Goal: Task Accomplishment & Management: Complete application form

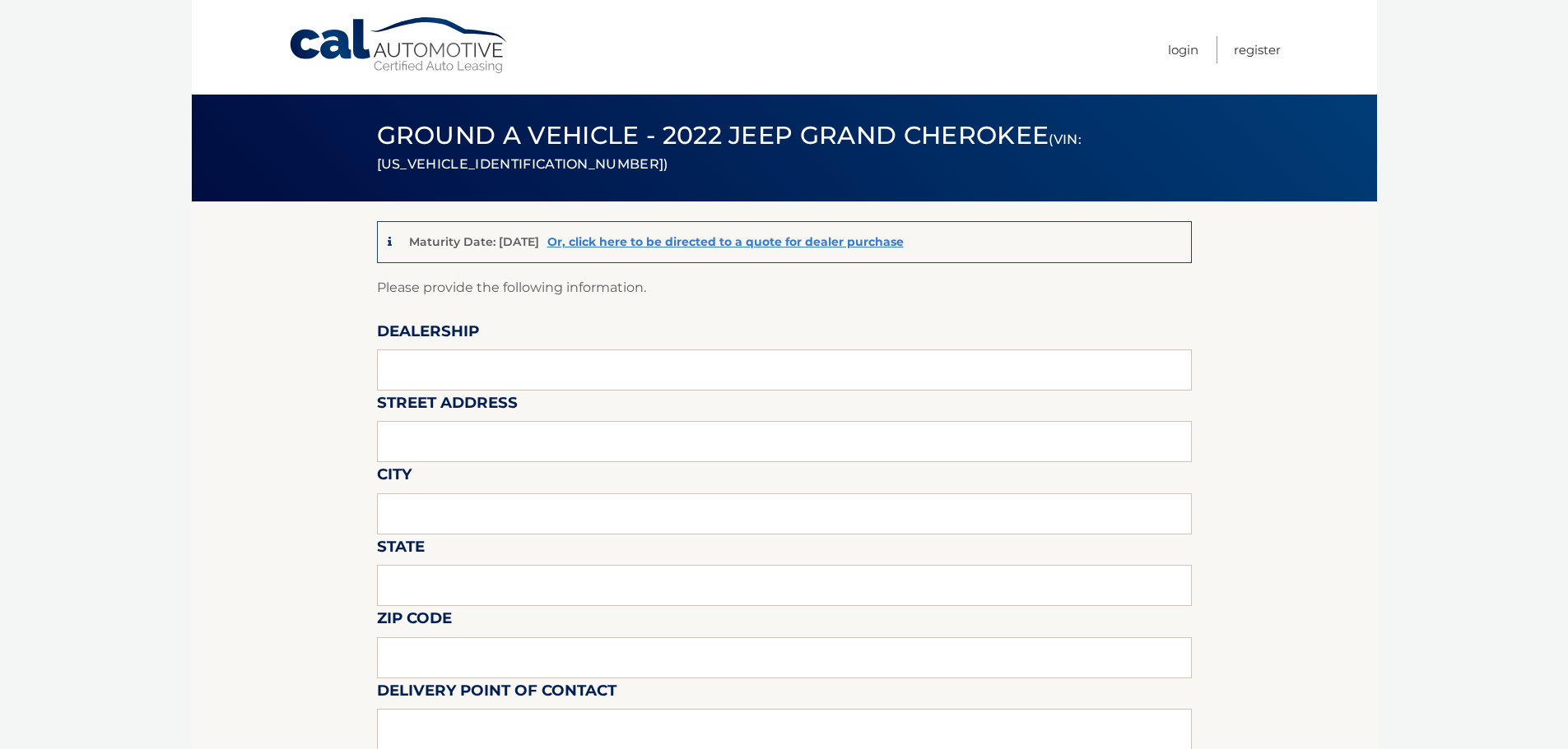
click at [367, 40] on link "Cal Automotive" at bounding box center [400, 45] width 222 height 58
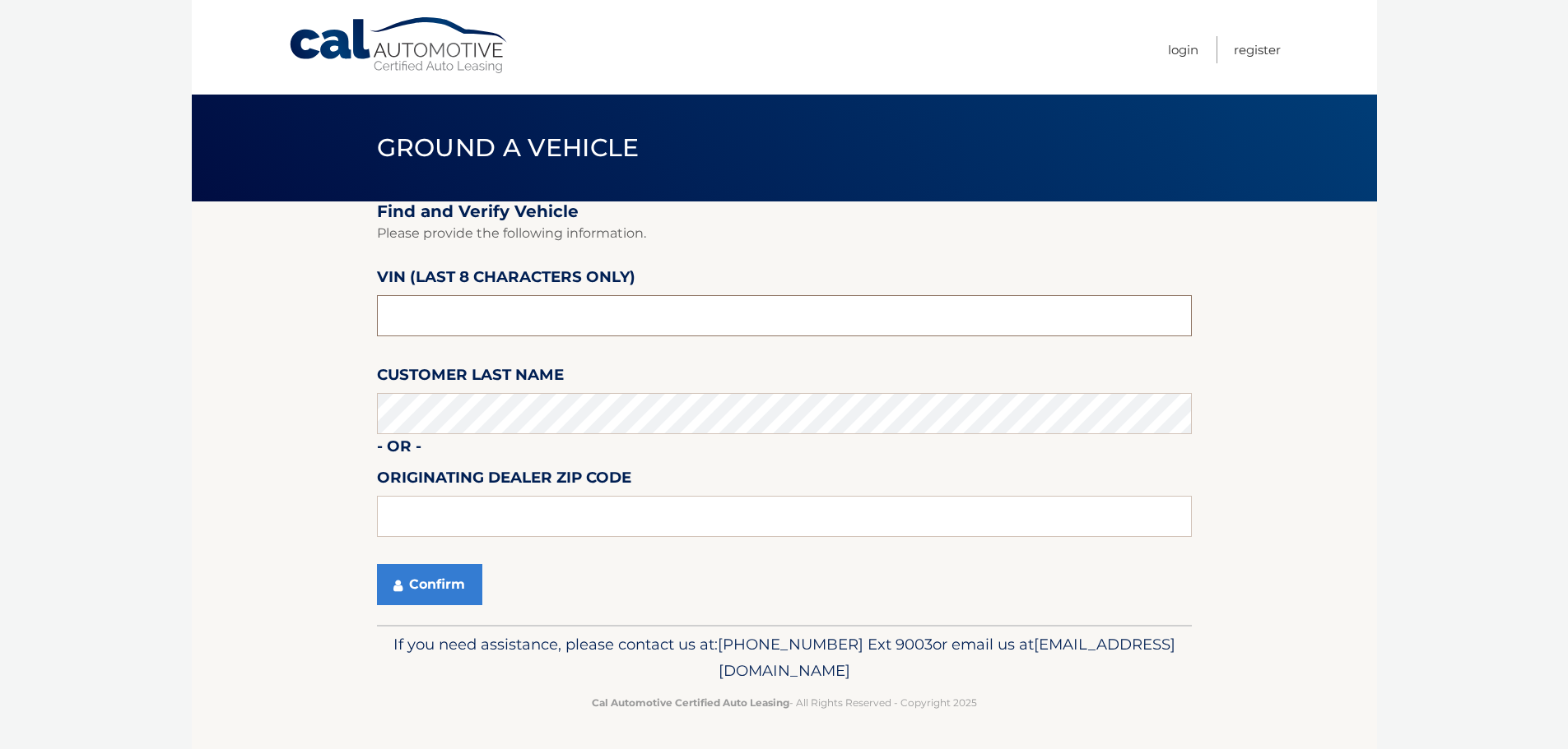
click at [565, 311] on input "text" at bounding box center [784, 315] width 815 height 41
paste input "NL176371"
type input "NL176371"
drag, startPoint x: 1332, startPoint y: 433, endPoint x: 1271, endPoint y: 426, distance: 61.4
click at [1326, 422] on section "Find and Verify Vehicle Please provide the following information. VIN (last 8 c…" at bounding box center [784, 413] width 1185 height 423
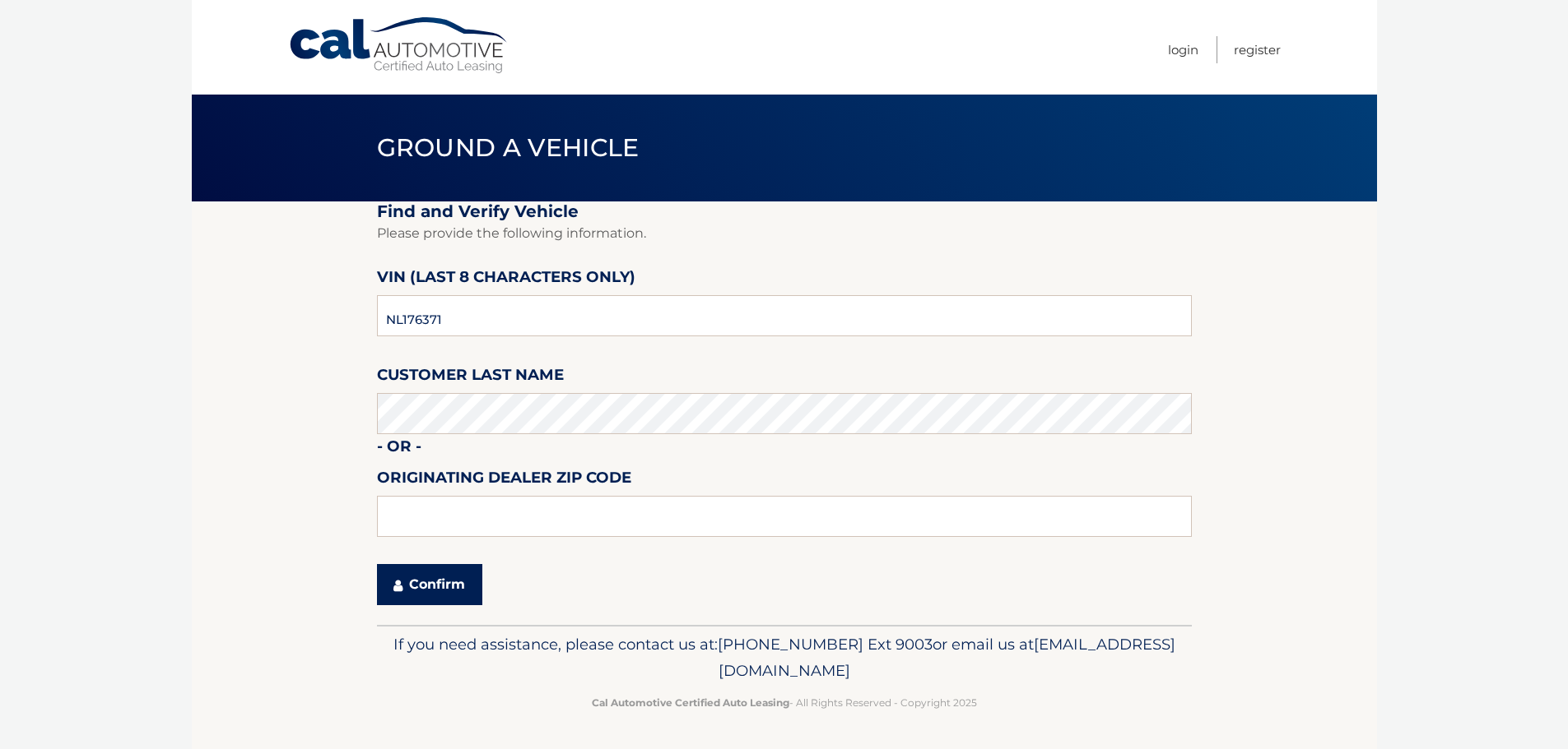
click at [461, 594] on button "Confirm" at bounding box center [429, 584] width 105 height 41
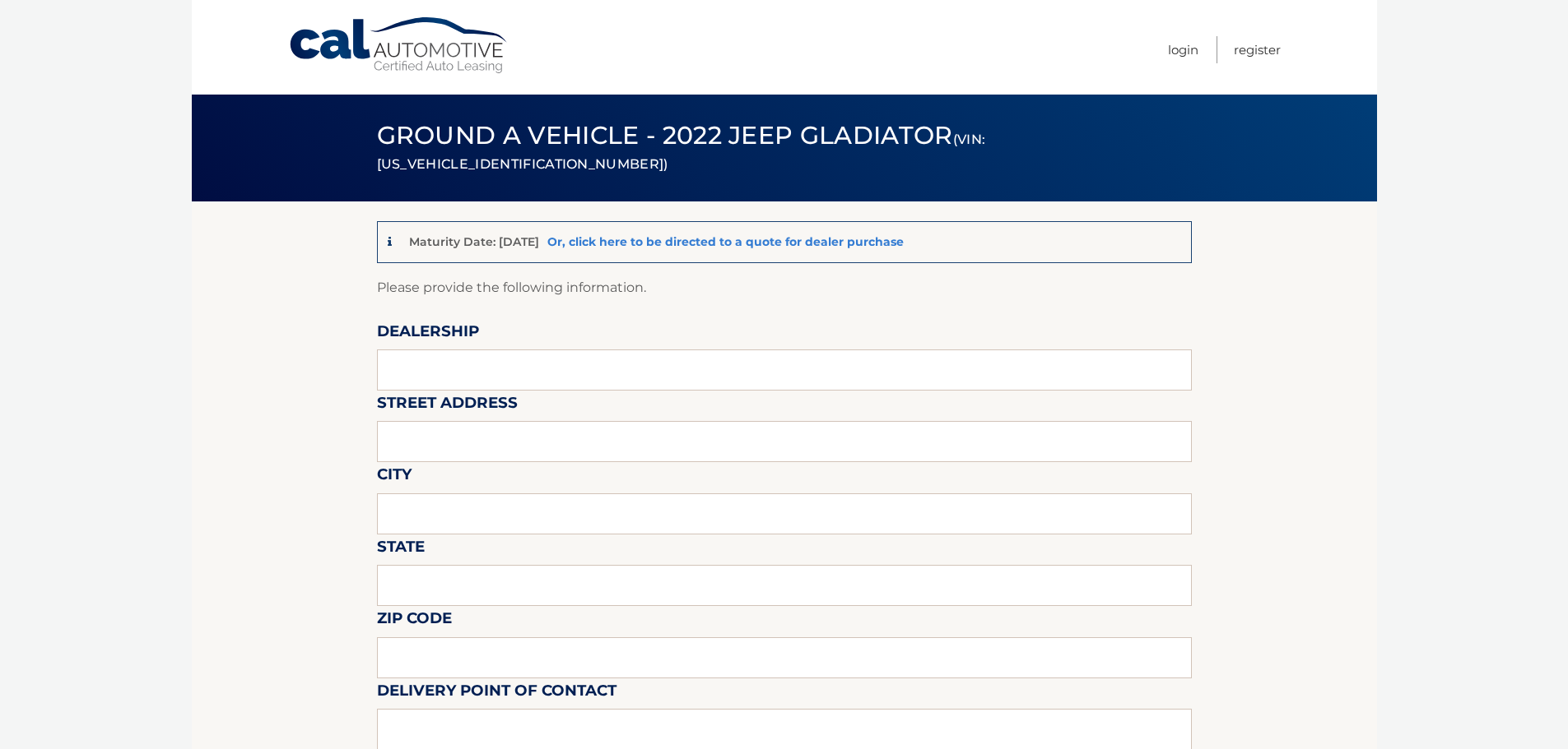
click at [738, 236] on link "Or, click here to be directed to a quote for dealer purchase" at bounding box center [726, 241] width 357 height 14
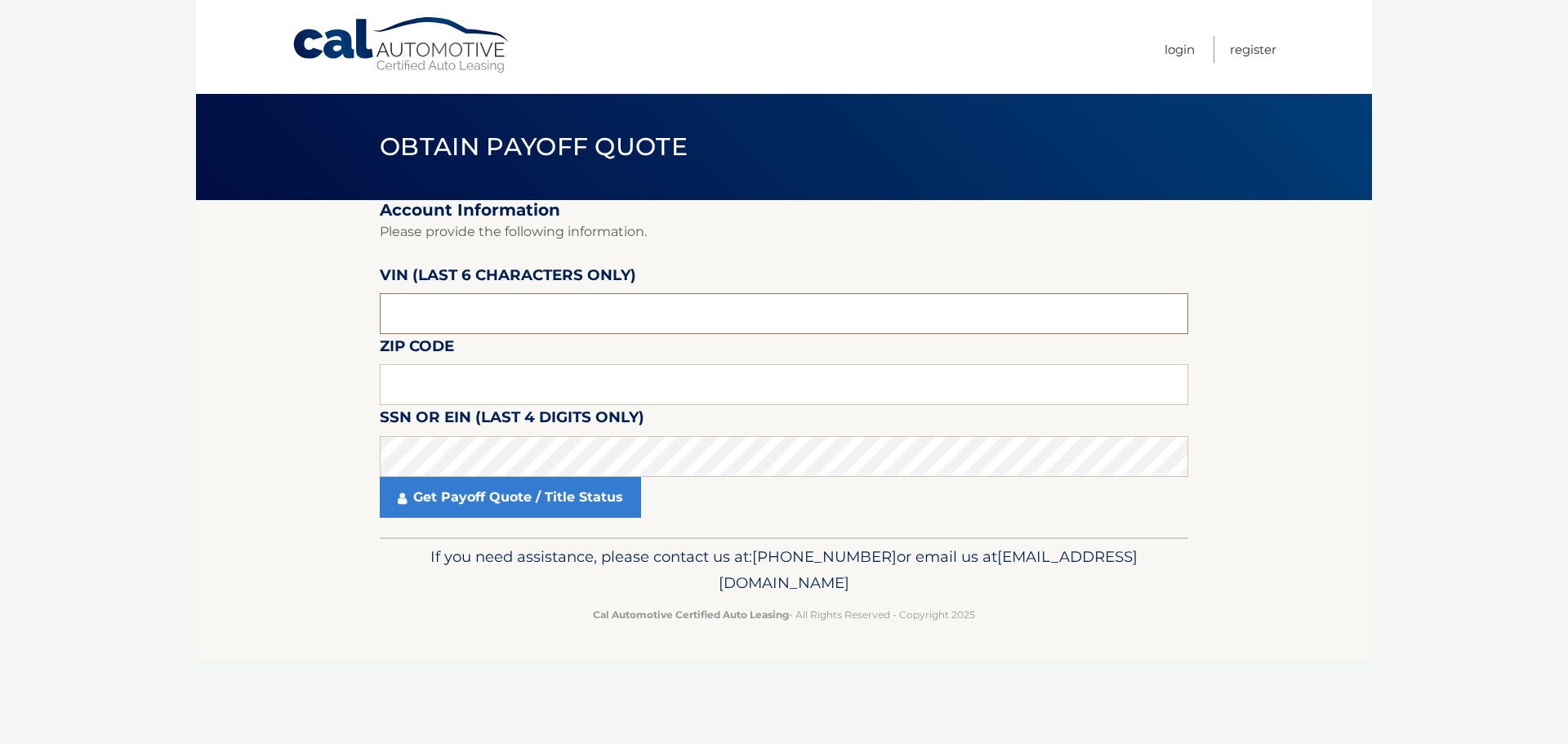
click at [549, 325] on input "text" at bounding box center [784, 313] width 809 height 41
type input "176371"
click at [514, 390] on input "text" at bounding box center [784, 384] width 809 height 41
type input "11771"
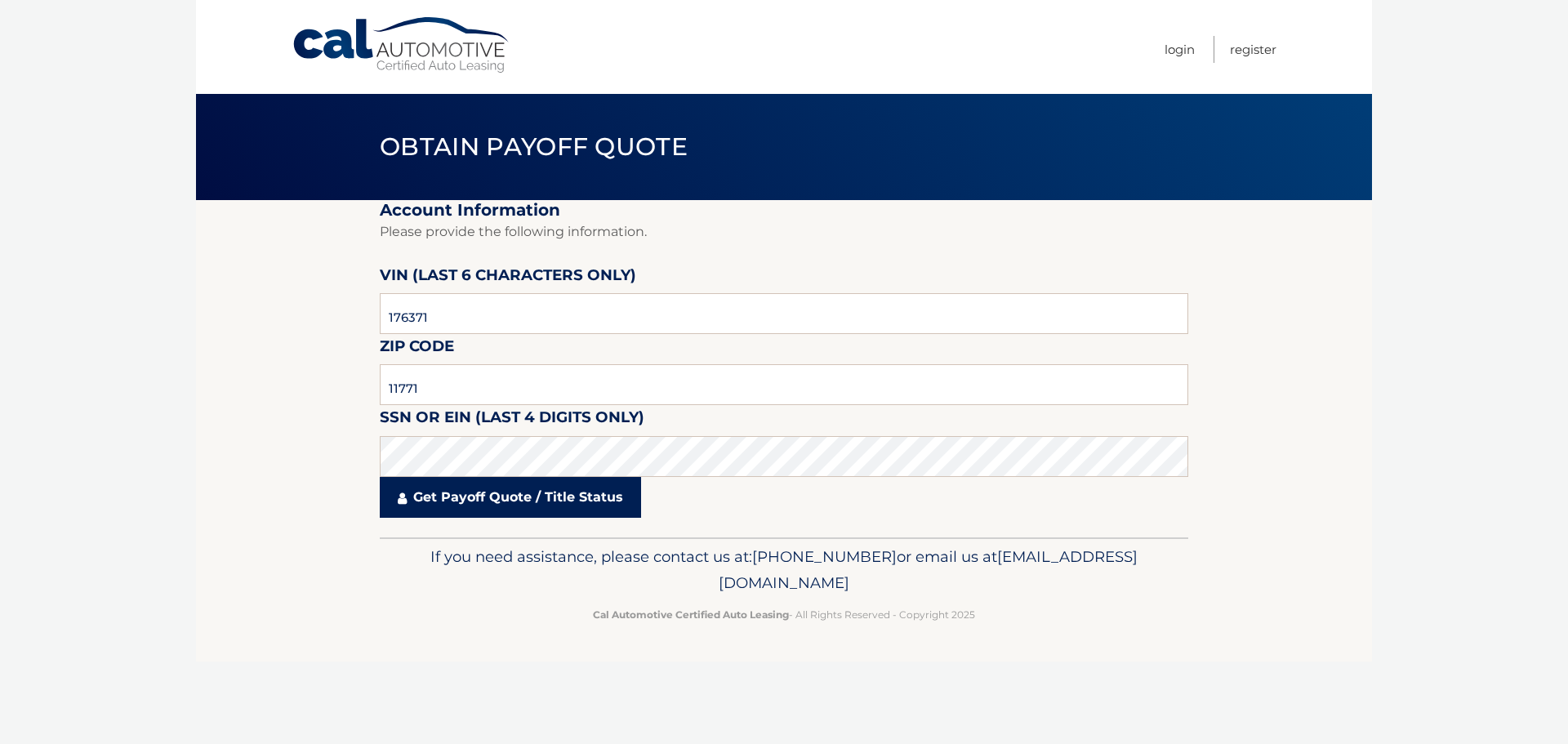
click at [516, 500] on link "Get Payoff Quote / Title Status" at bounding box center [510, 497] width 262 height 41
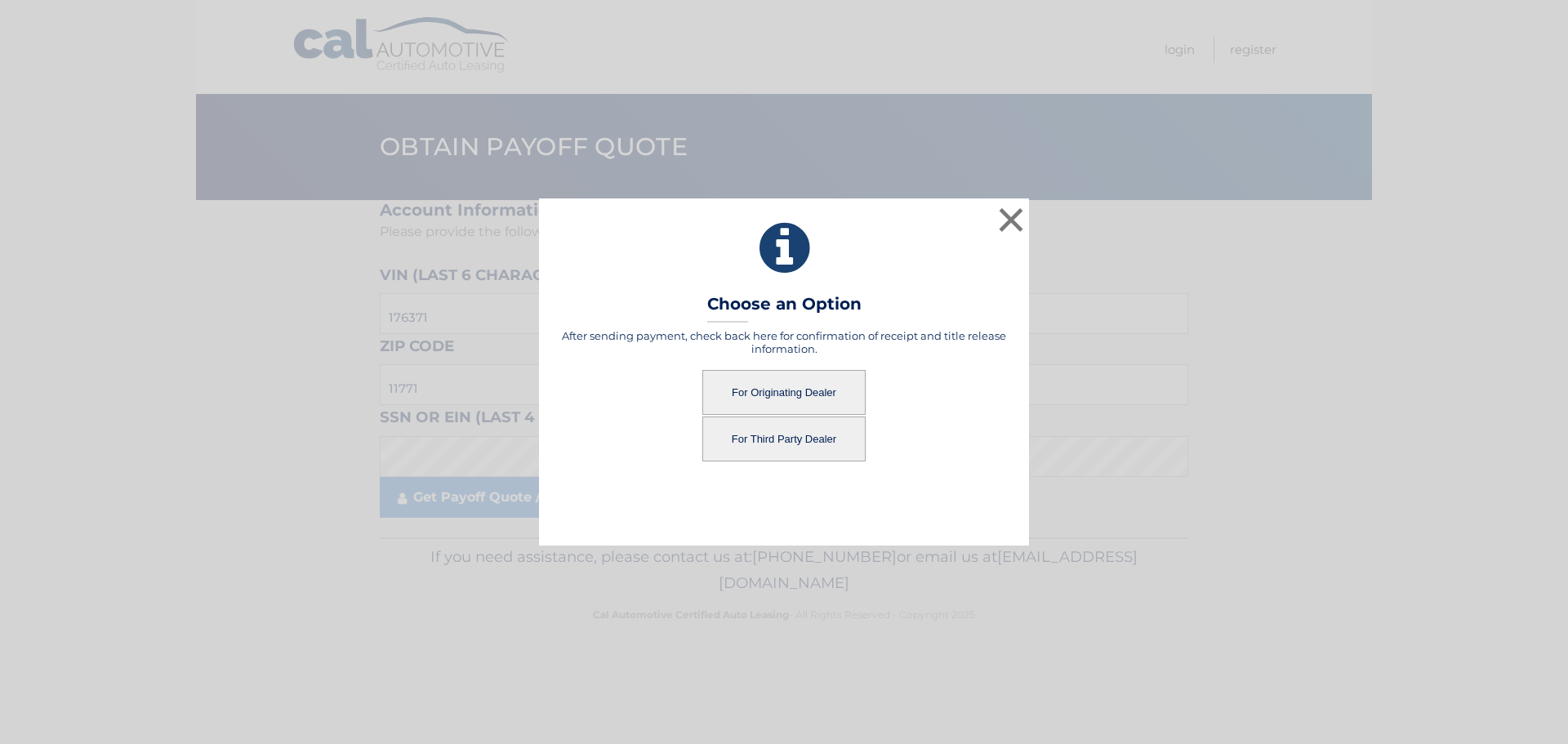
click at [804, 396] on button "For Originating Dealer" at bounding box center [784, 392] width 164 height 45
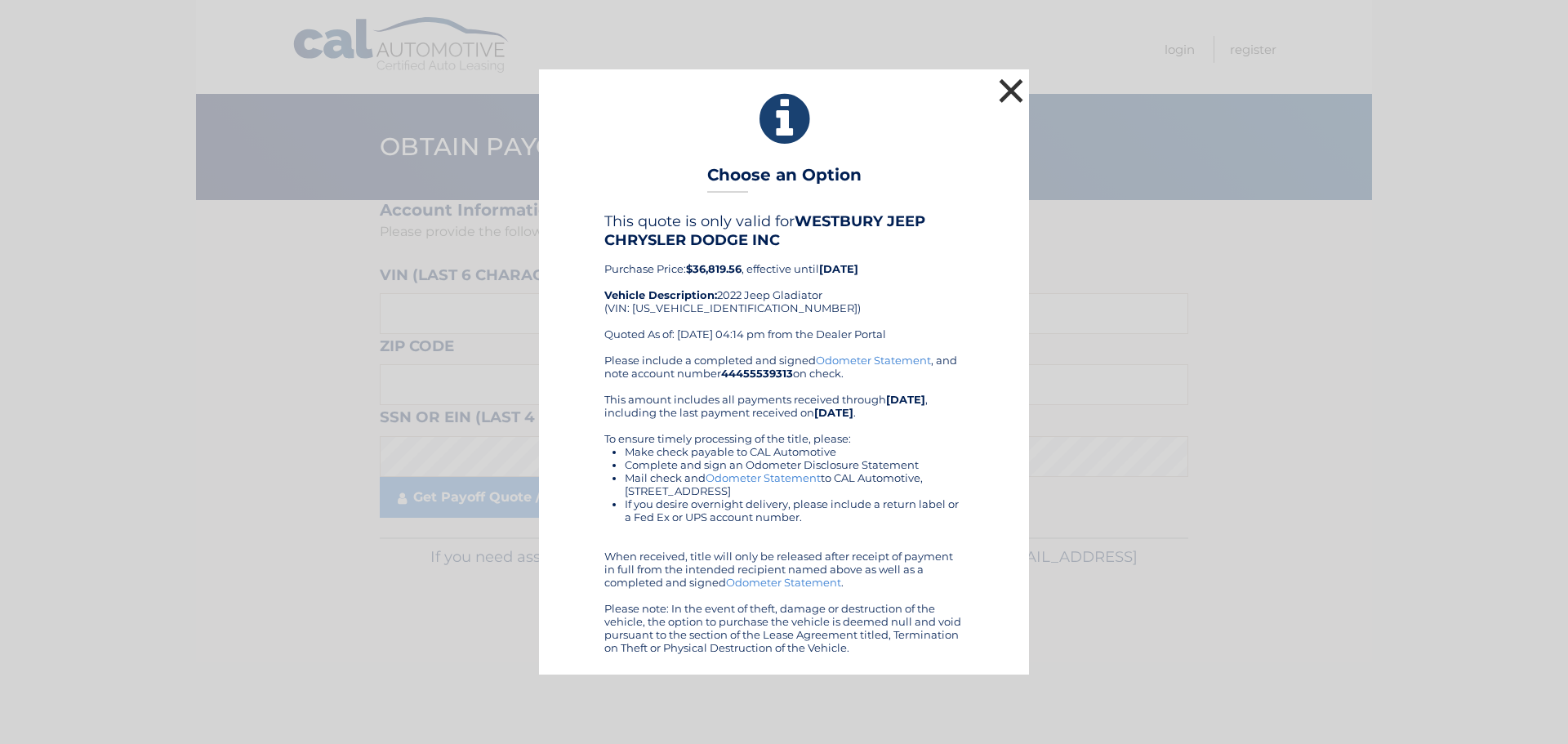
click at [1015, 81] on button "×" at bounding box center [1011, 90] width 32 height 32
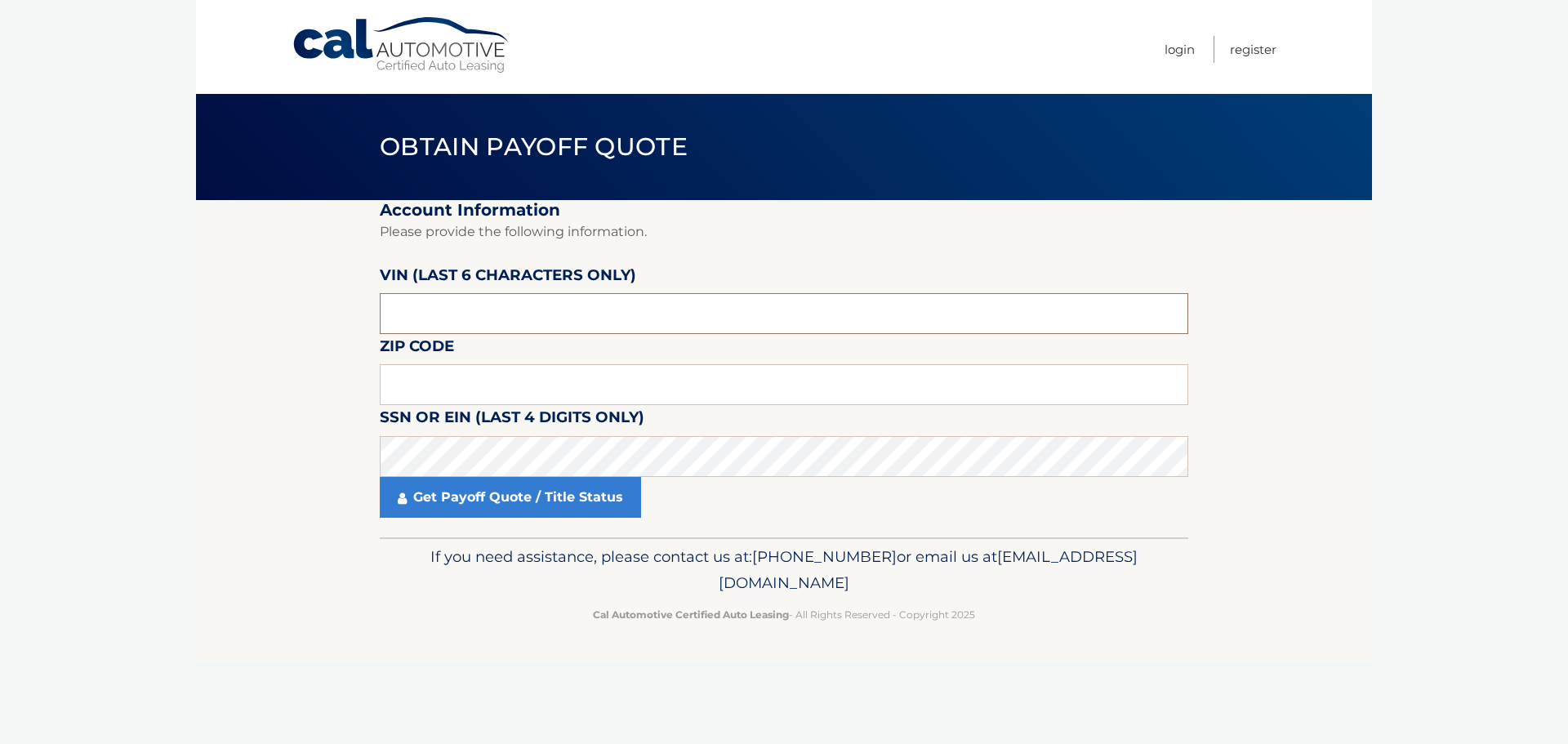
click at [461, 323] on input "text" at bounding box center [784, 313] width 809 height 41
click at [454, 315] on input "text" at bounding box center [784, 313] width 809 height 41
paste input "176371"
type input "176371"
click at [472, 382] on input "text" at bounding box center [784, 384] width 809 height 41
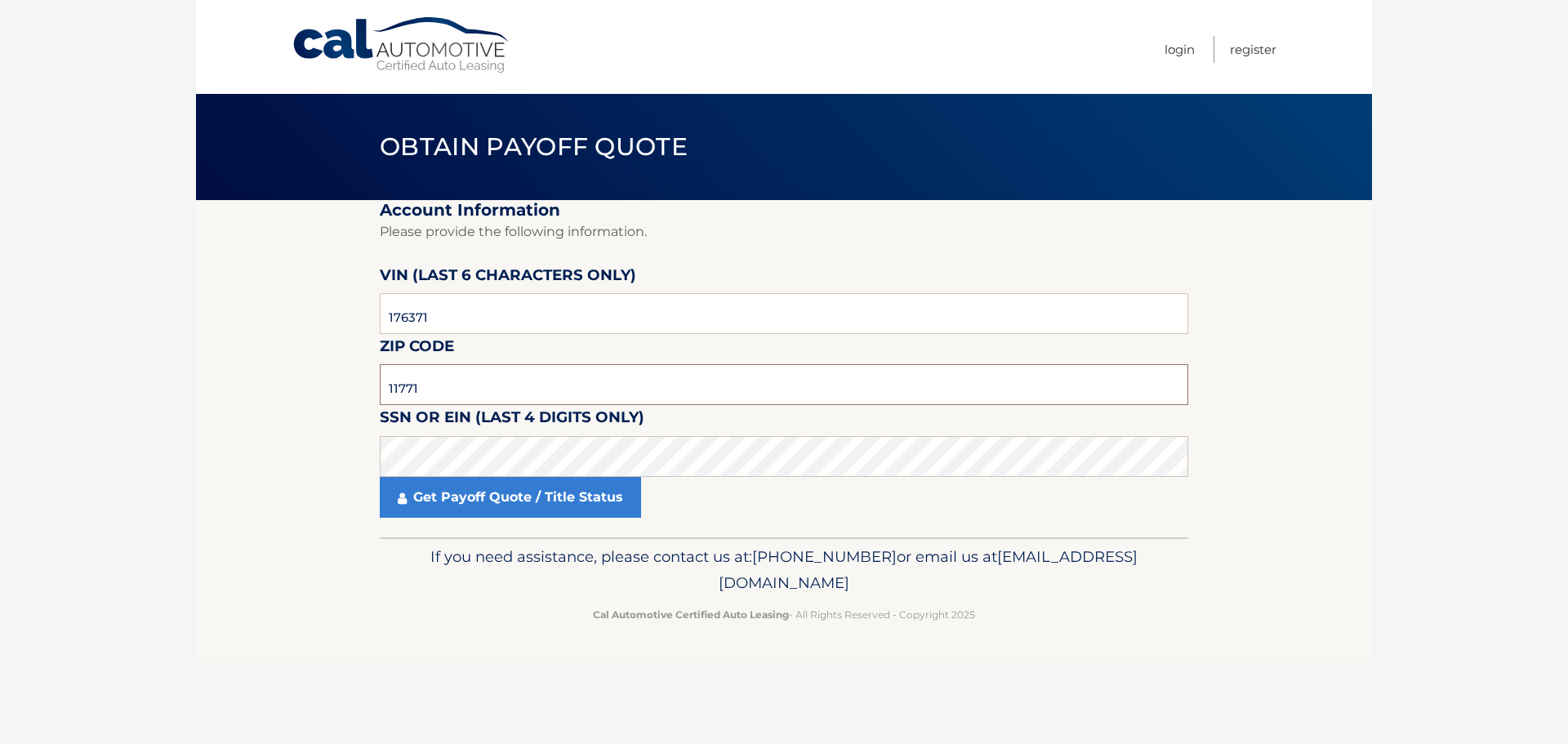
type input "11771"
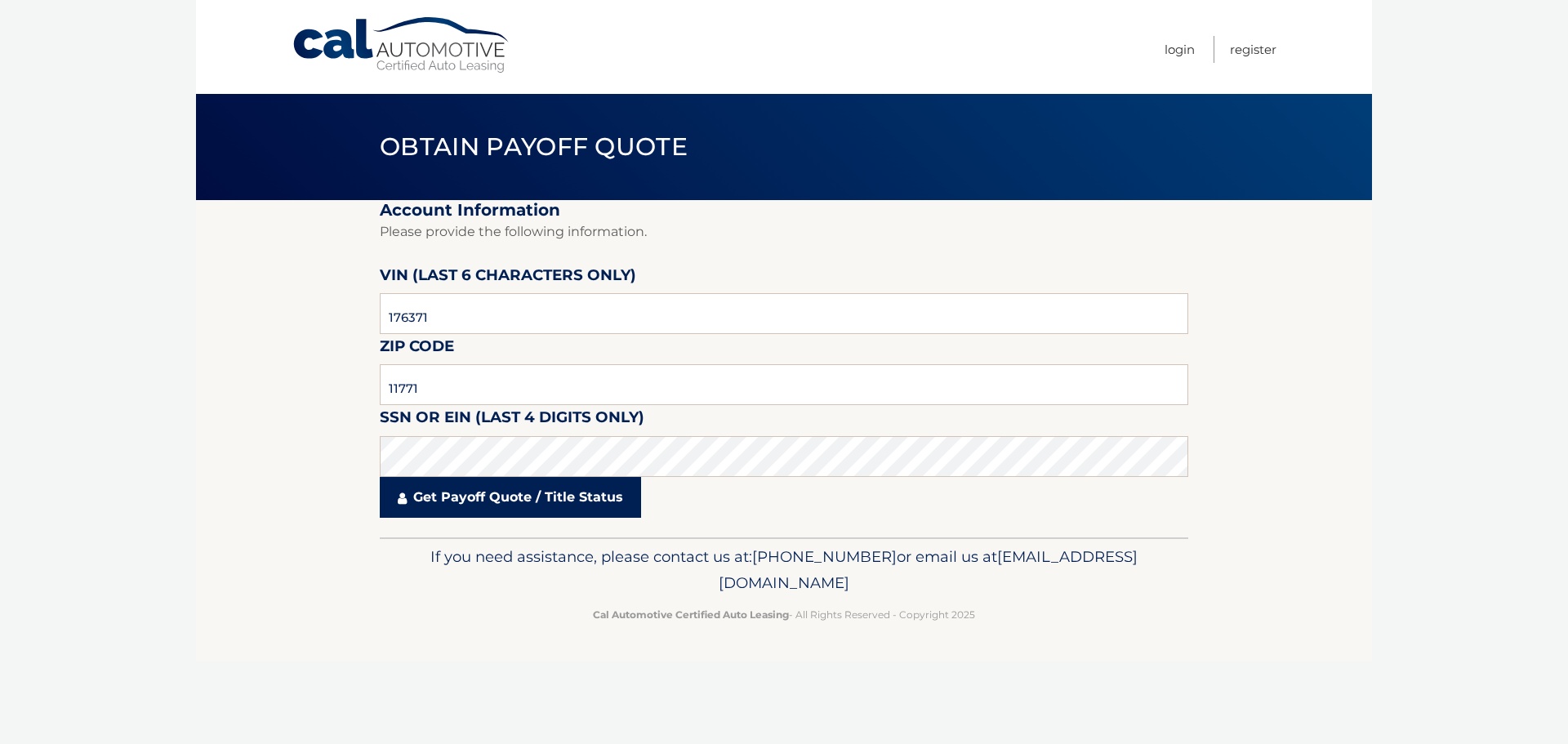
click at [490, 494] on link "Get Payoff Quote / Title Status" at bounding box center [510, 497] width 262 height 41
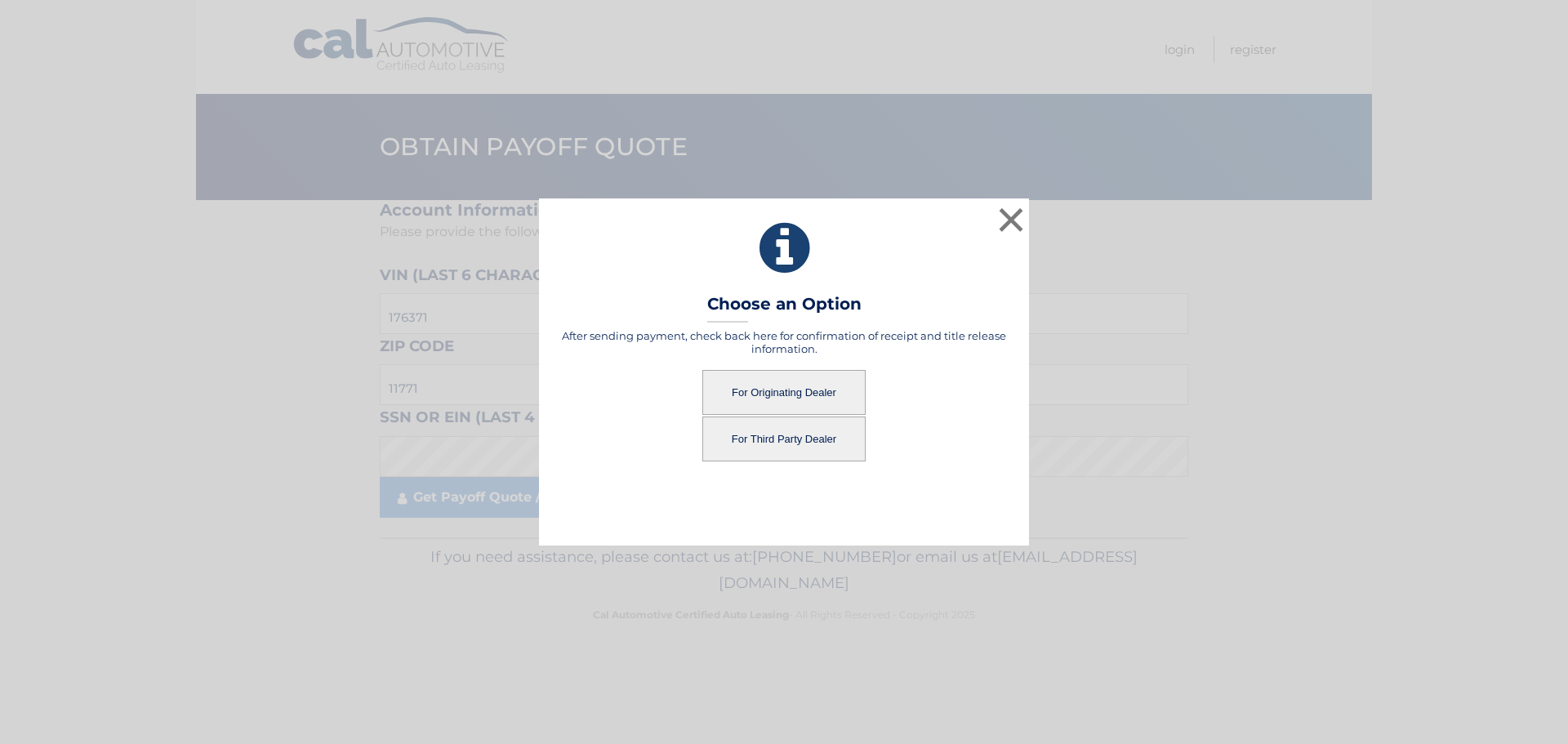
click at [731, 442] on button "For Third Party Dealer" at bounding box center [784, 439] width 164 height 45
click at [820, 441] on button "For Third Party Dealer" at bounding box center [784, 439] width 164 height 45
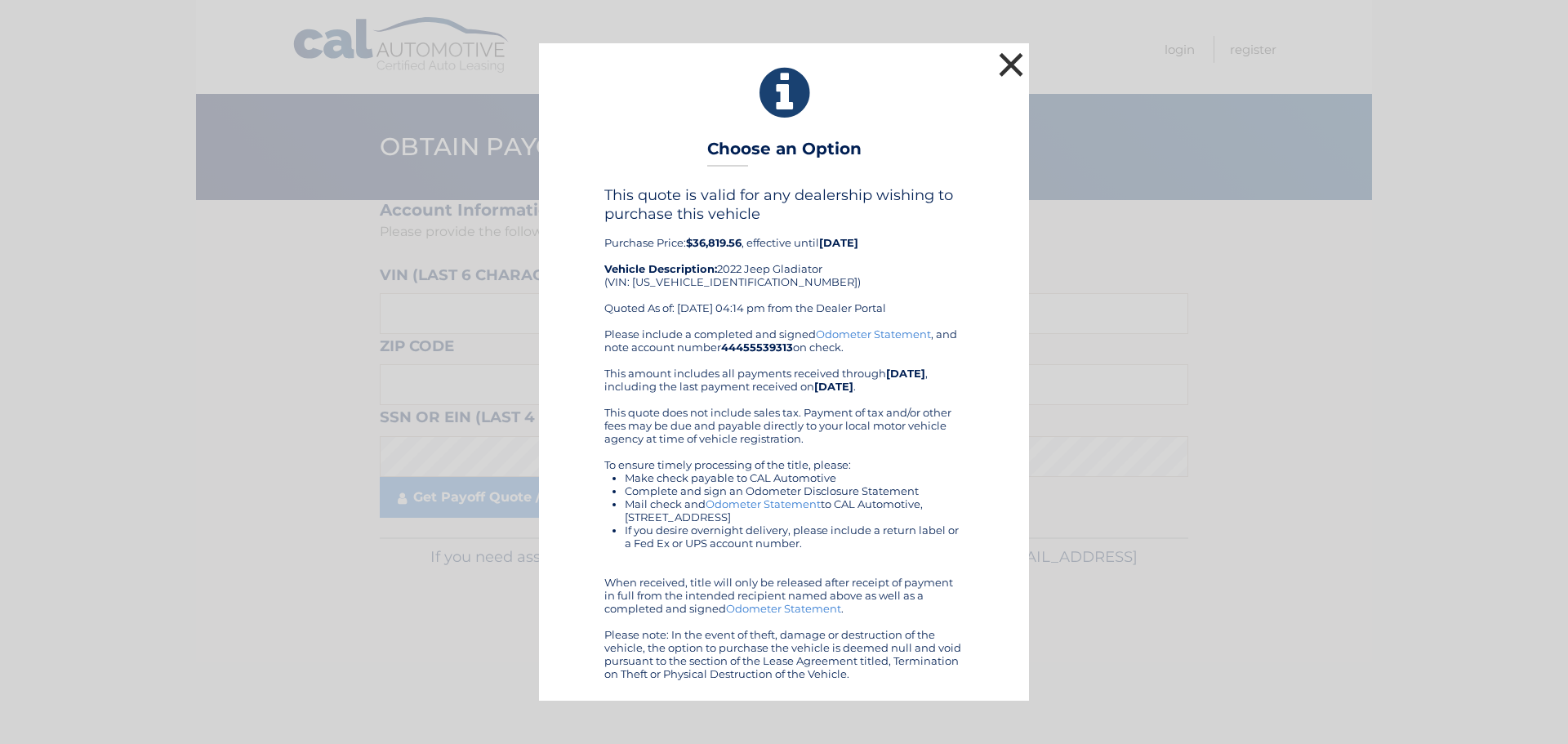
click at [1013, 60] on button "×" at bounding box center [1011, 65] width 32 height 32
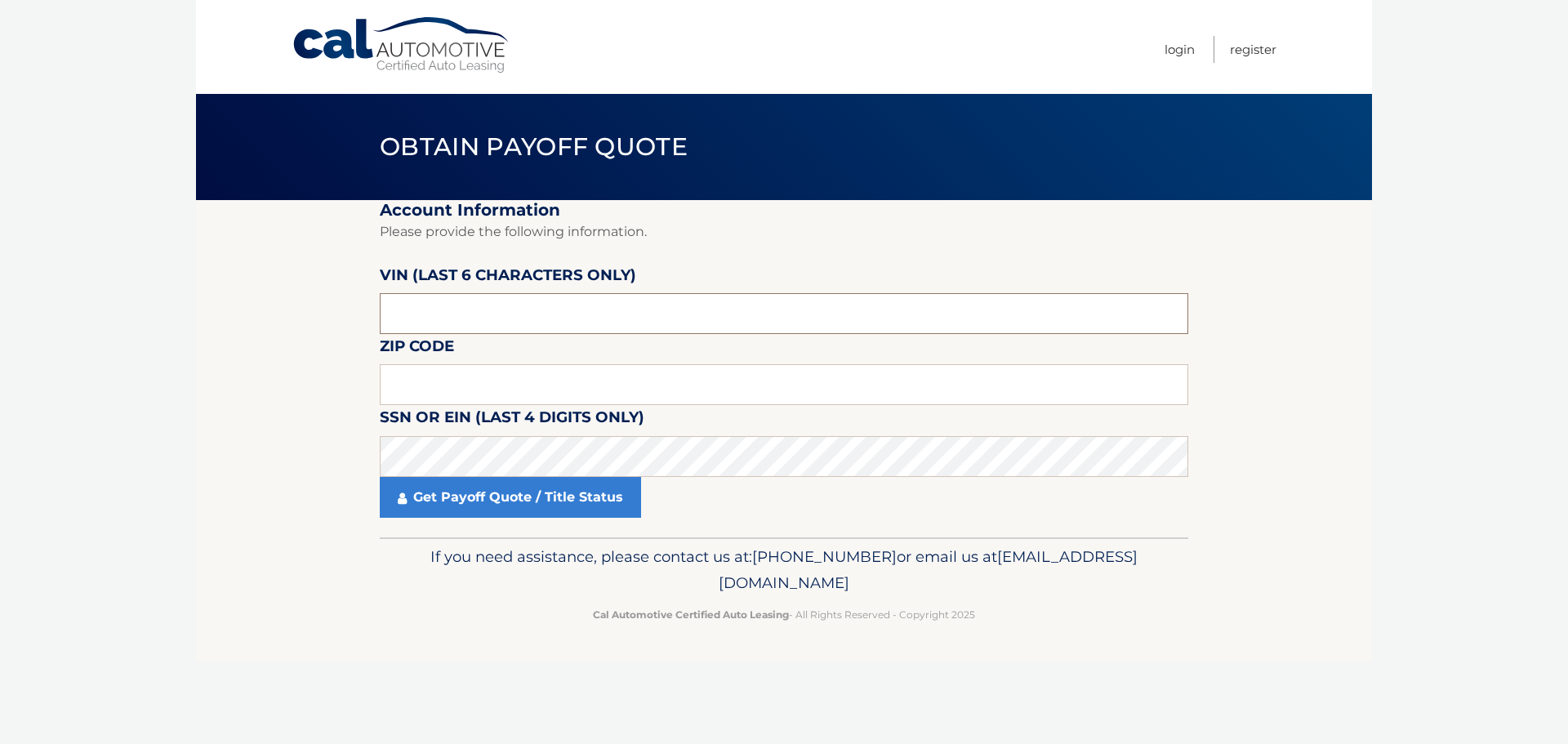
click at [568, 315] on input "text" at bounding box center [784, 313] width 809 height 41
click at [625, 309] on input "text" at bounding box center [784, 313] width 809 height 41
paste input "194890"
type input "194890"
click at [498, 373] on input "text" at bounding box center [784, 384] width 809 height 41
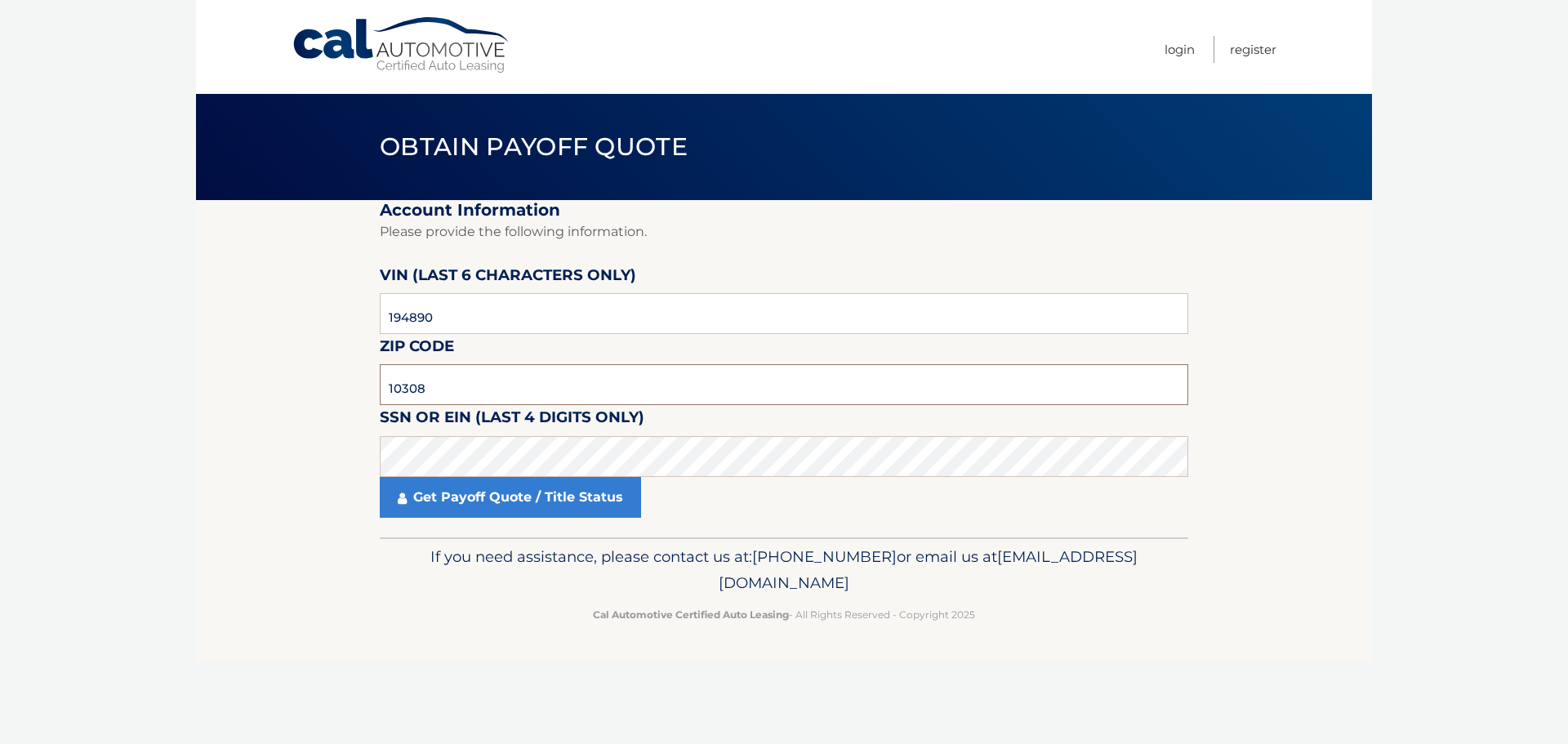
type input "10308"
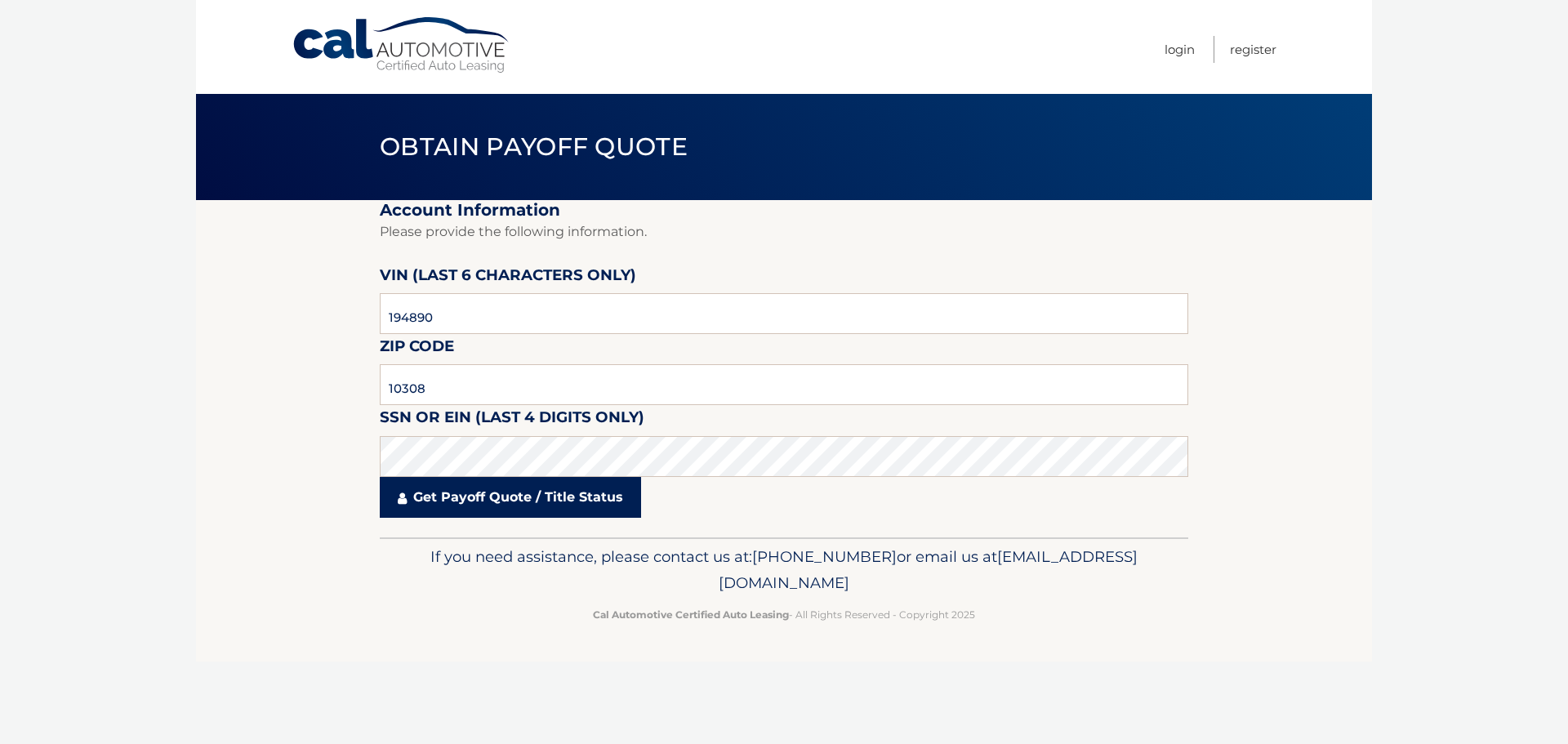
click at [545, 506] on link "Get Payoff Quote / Title Status" at bounding box center [510, 497] width 262 height 41
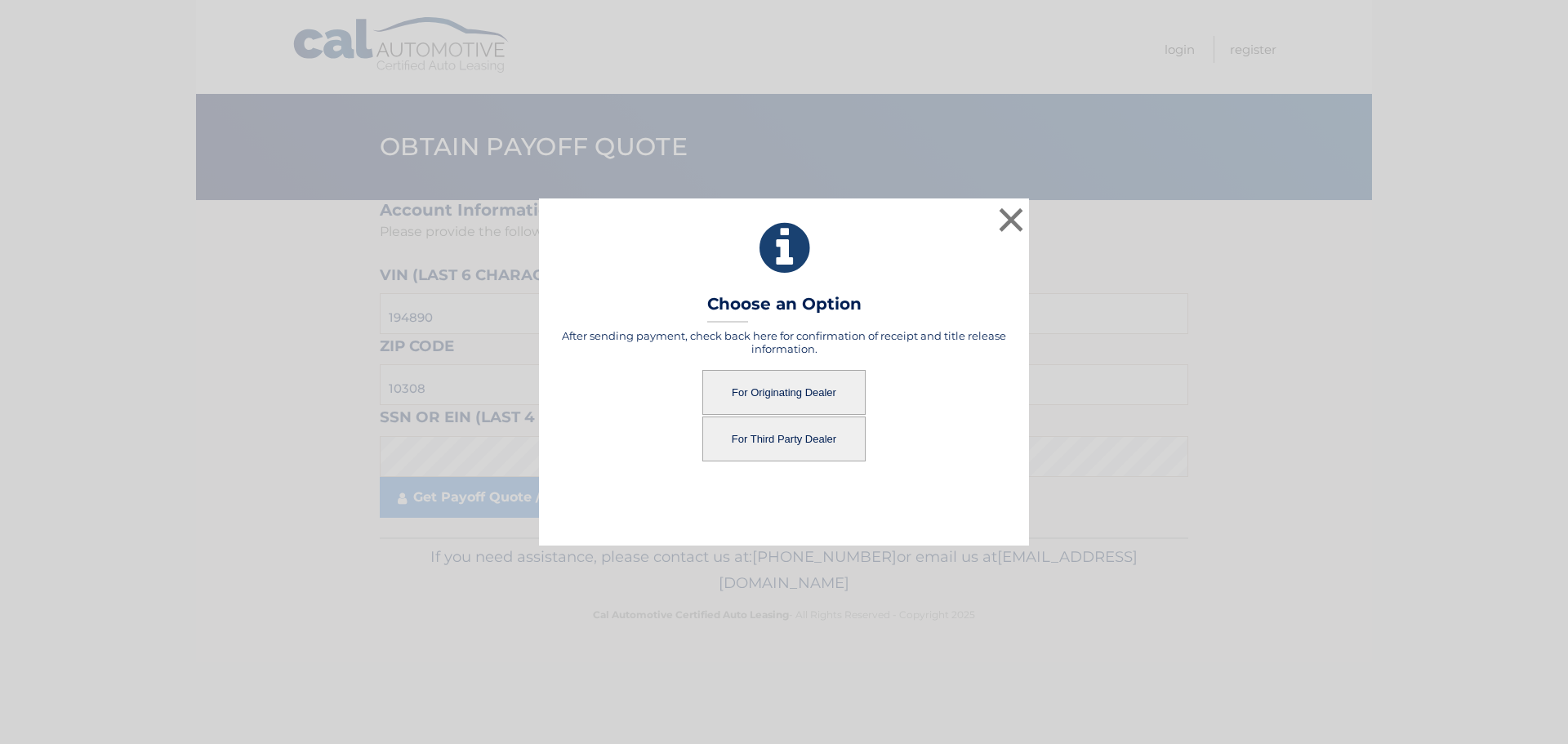
click at [826, 401] on button "For Originating Dealer" at bounding box center [784, 392] width 164 height 45
click at [789, 393] on button "For Originating Dealer" at bounding box center [784, 392] width 164 height 45
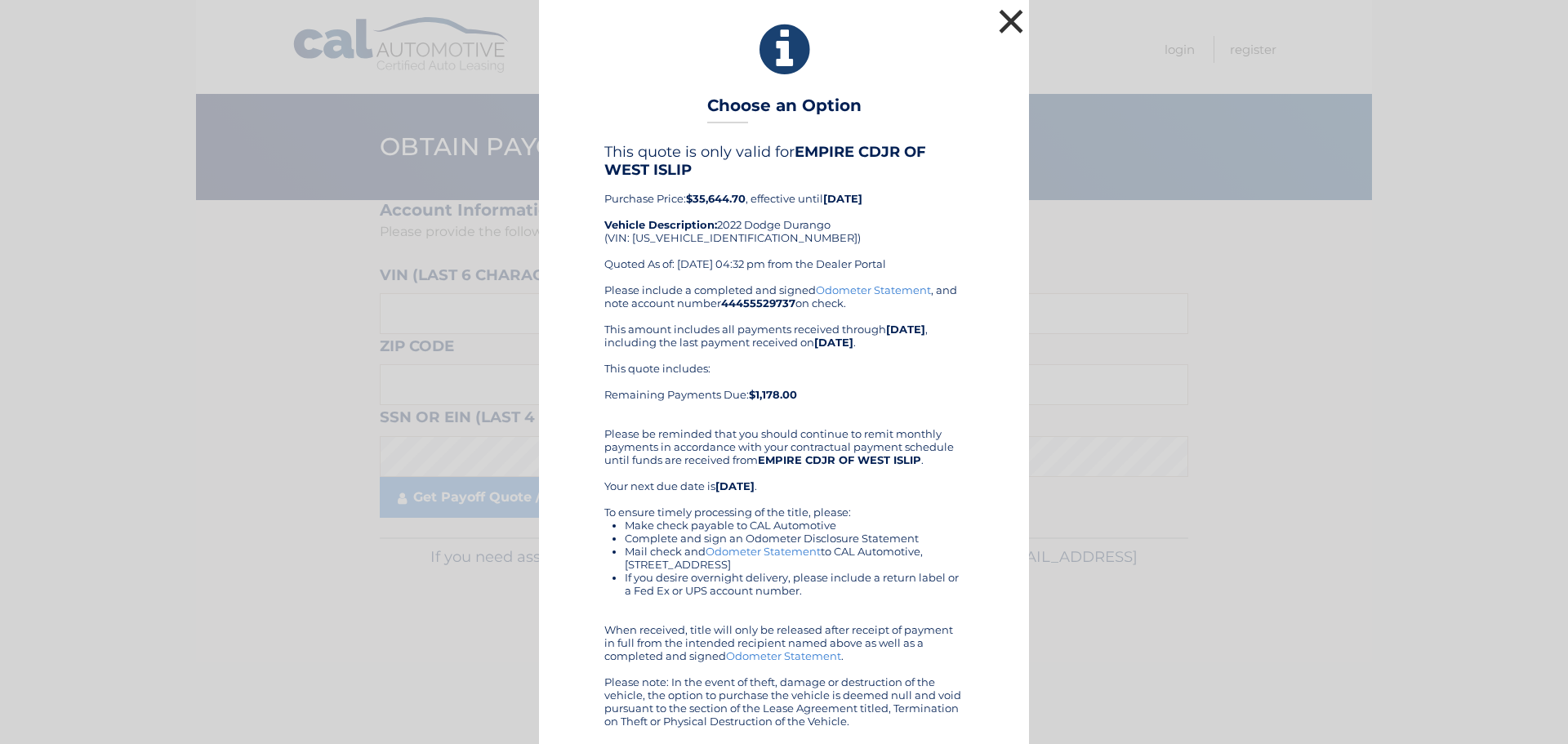
click at [995, 12] on button "×" at bounding box center [1011, 21] width 32 height 32
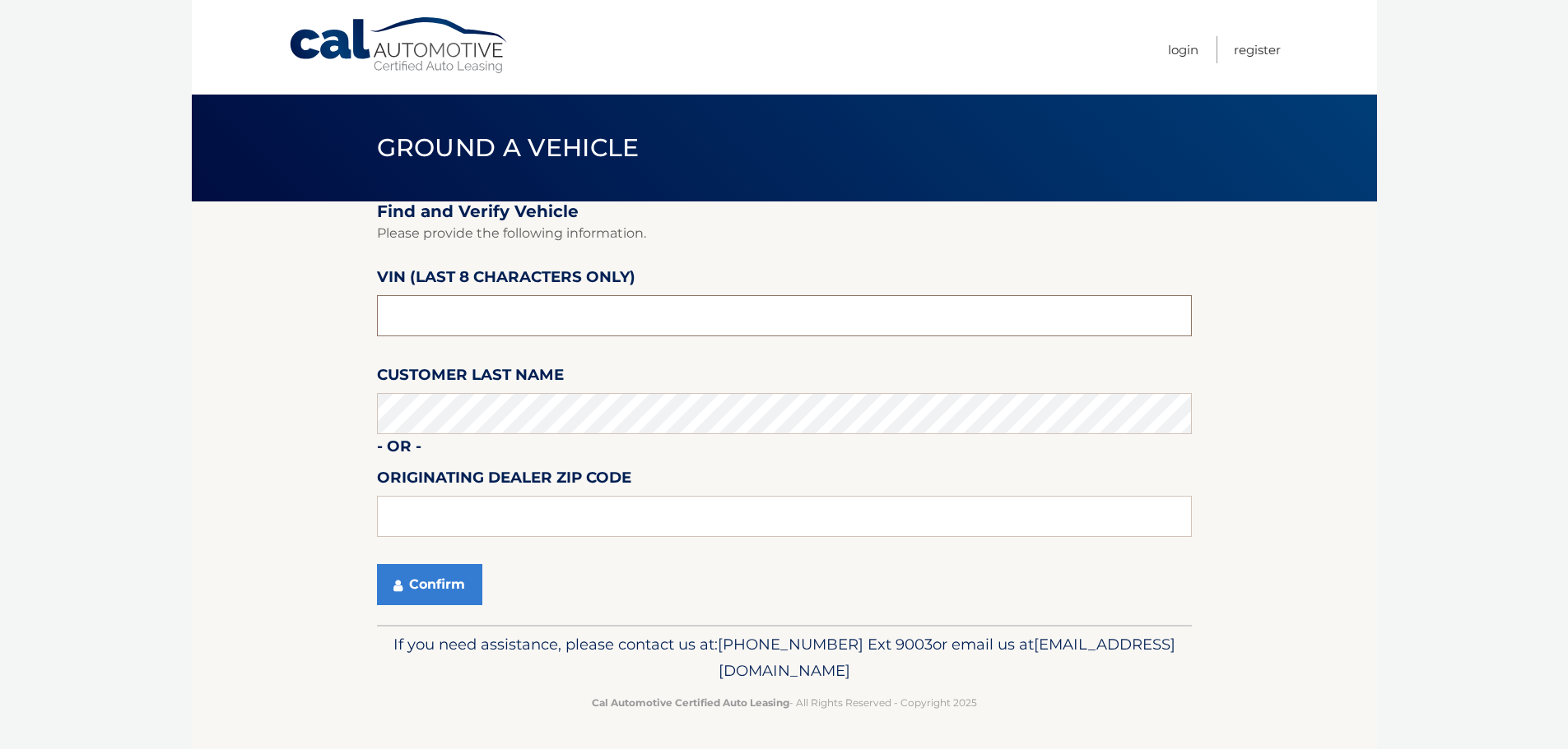
click at [486, 311] on input "text" at bounding box center [784, 315] width 815 height 41
paste input "NC194890"
type input "NC194890"
click at [451, 585] on button "Confirm" at bounding box center [429, 584] width 105 height 41
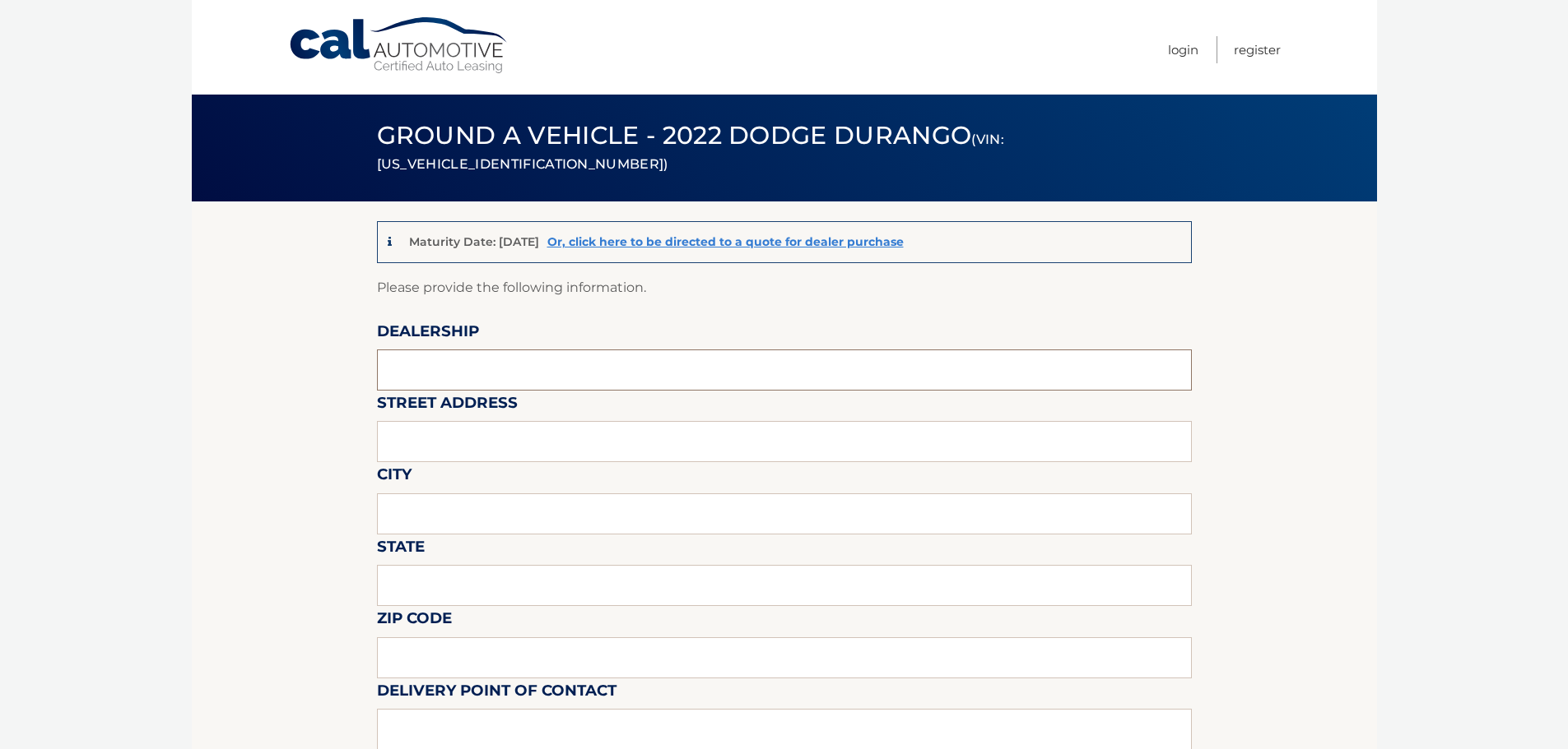
click at [624, 357] on input "text" at bounding box center [784, 370] width 815 height 41
type input "EMPIRE CHEVROLET OF HUNTINGTON"
drag, startPoint x: 520, startPoint y: 461, endPoint x: 520, endPoint y: 448, distance: 13.0
click at [520, 460] on input "10" at bounding box center [784, 442] width 815 height 41
type input "1072 E JERICHO TPKE"
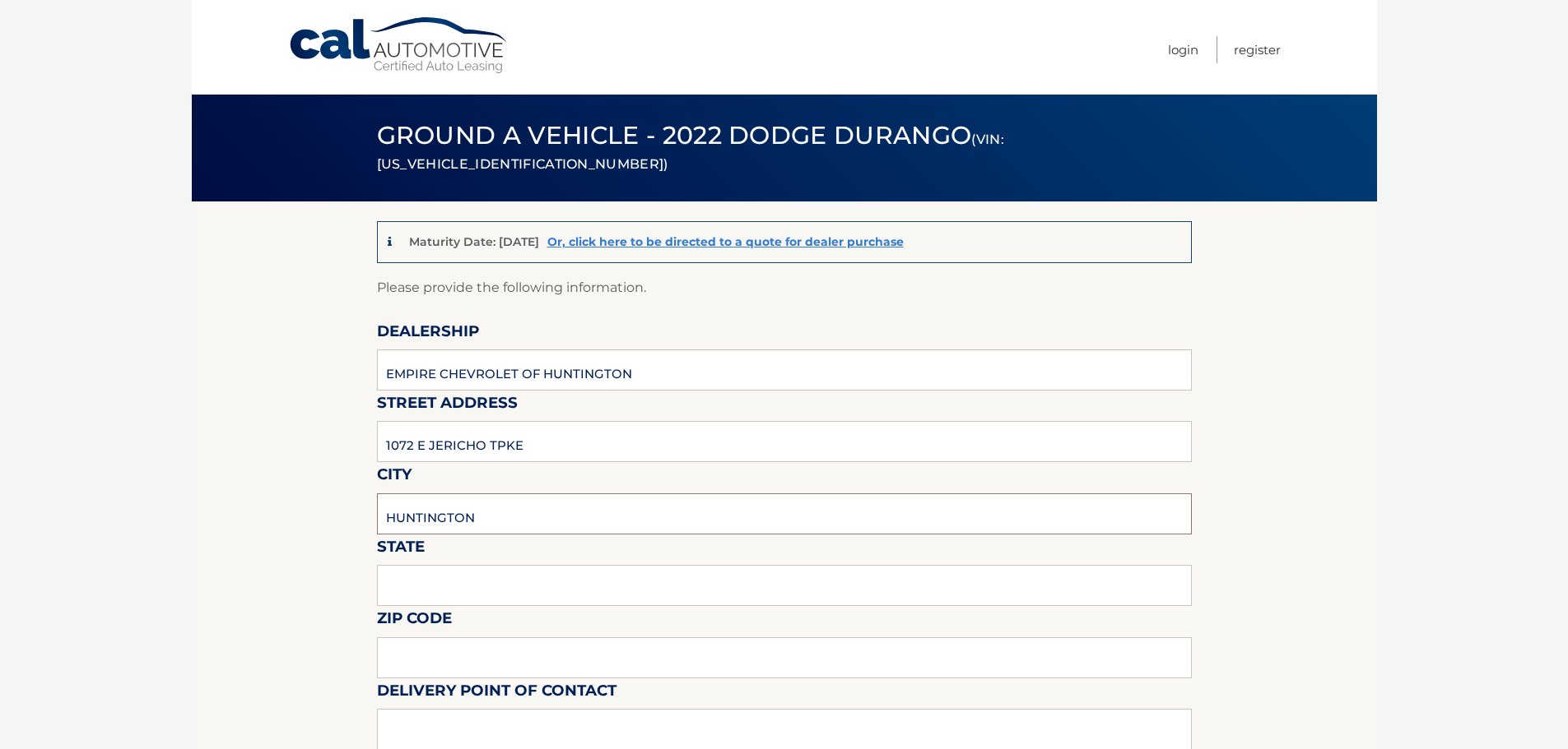
type input "HUNTINGTON"
type input "NY"
type input "11743"
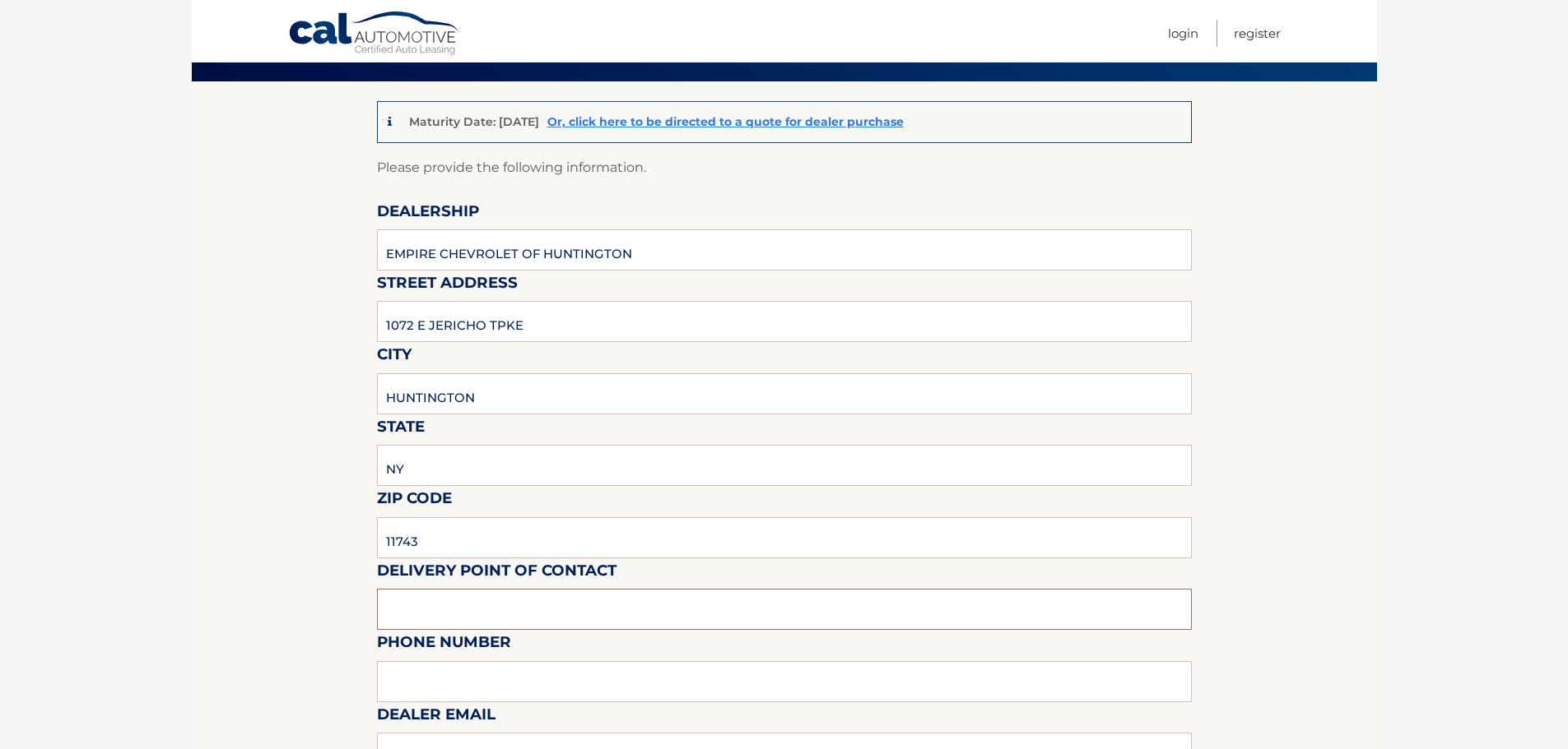
scroll to position [329, 0]
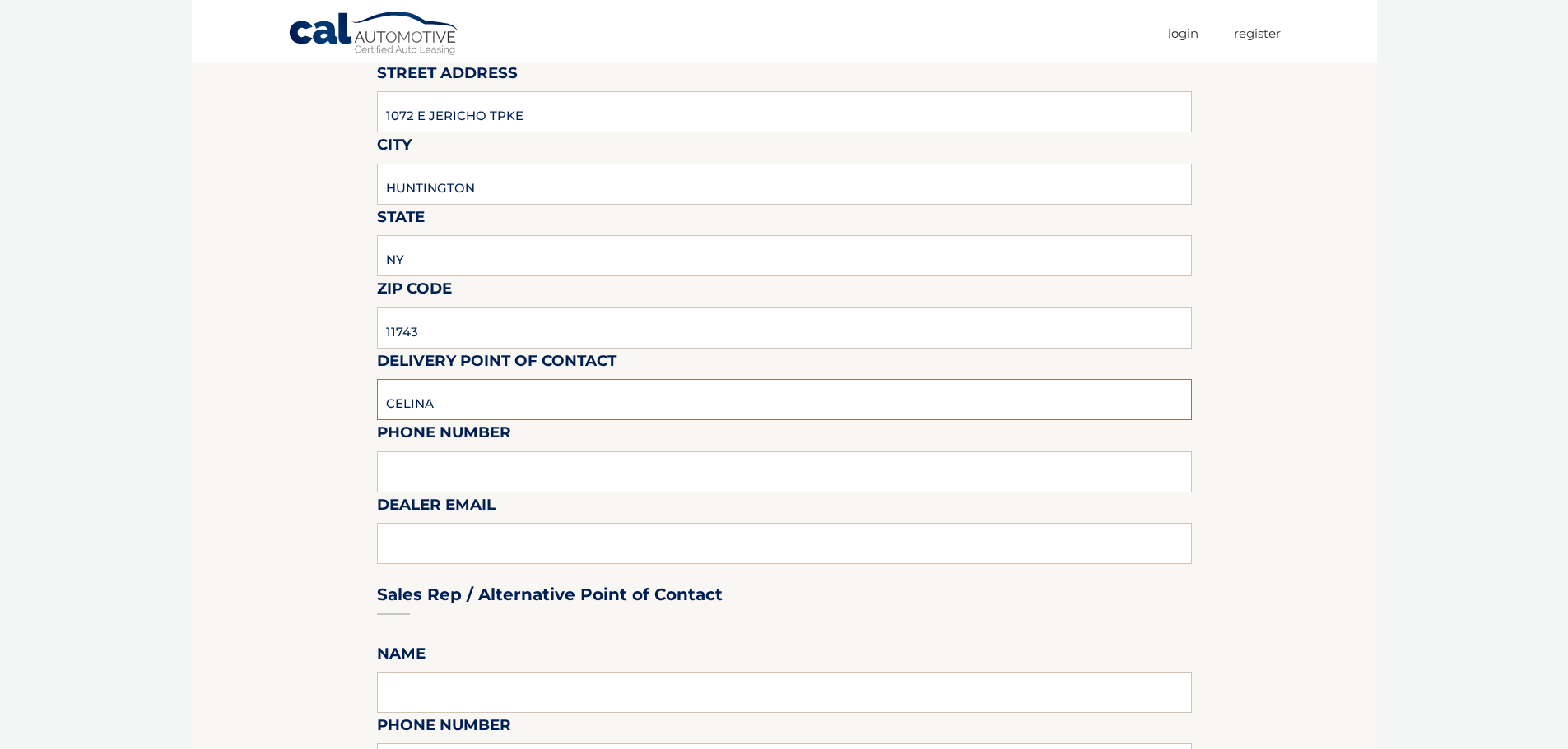
type input "CELINA"
type input "2137181143"
type input "CMOREJON@EAGNY.COM"
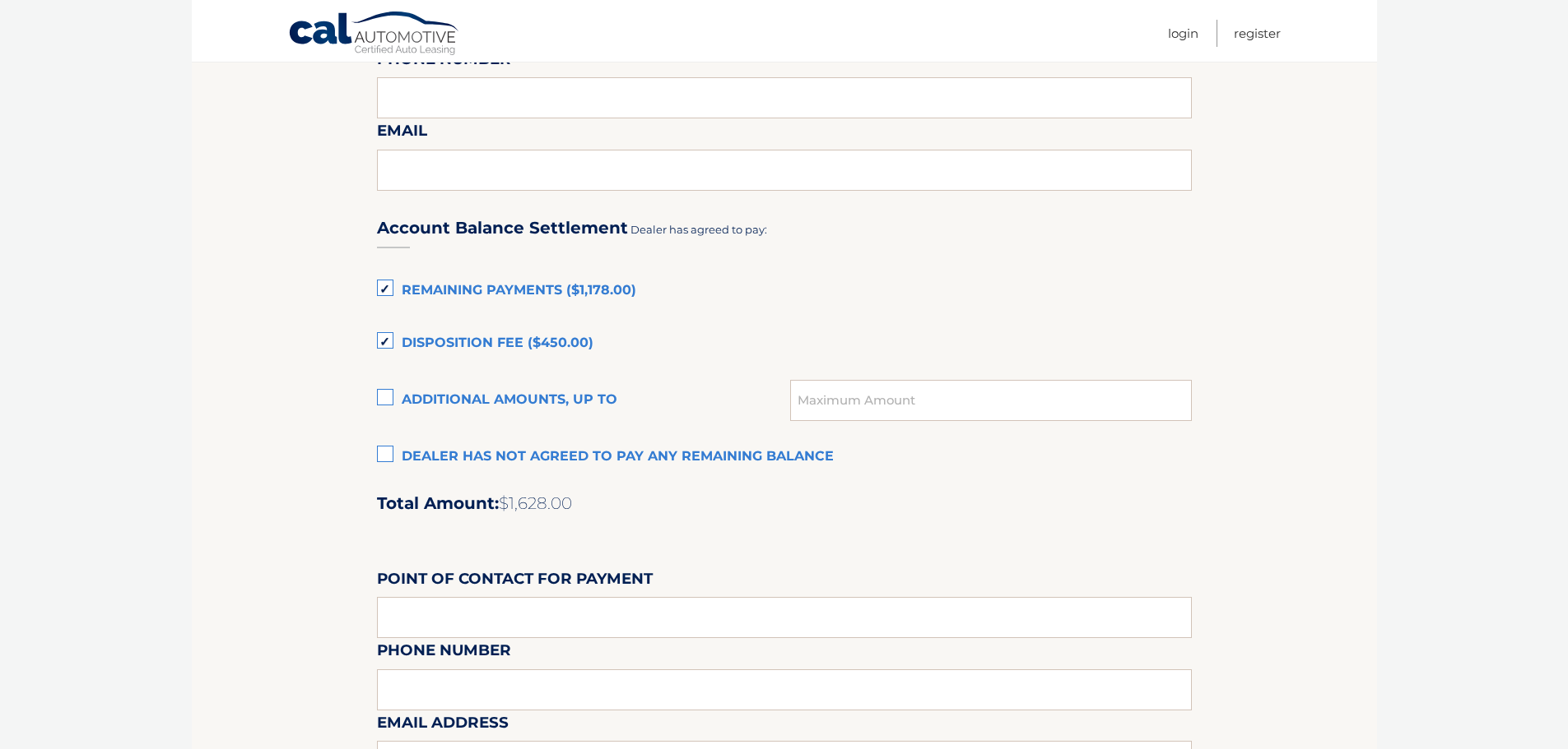
scroll to position [968, 0]
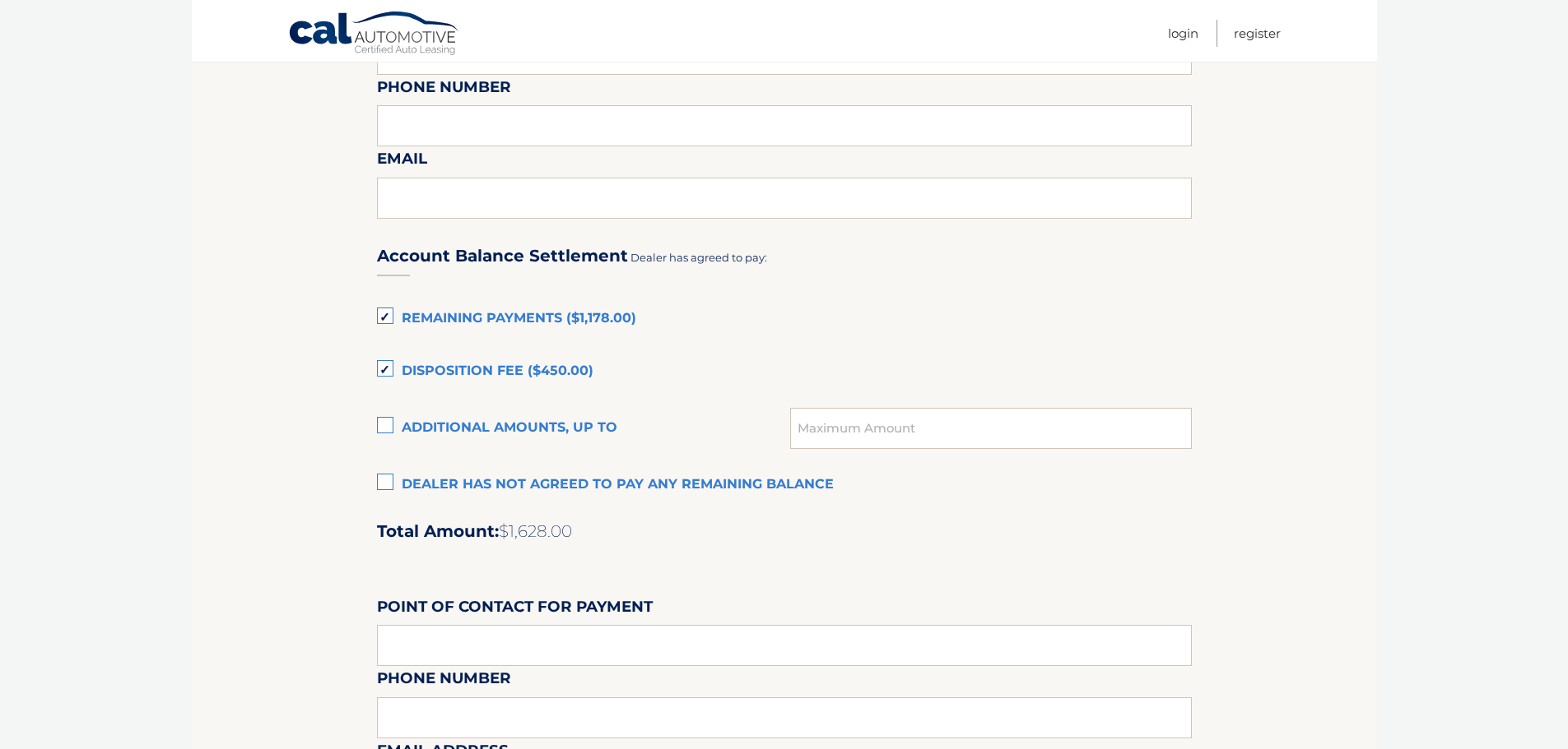
click at [488, 326] on label "Remaining Payments ($1,178.00)" at bounding box center [784, 319] width 815 height 33
click at [0, 0] on input "Remaining Payments ($1,178.00)" at bounding box center [0, 0] width 0 height 0
click at [503, 371] on label "Disposition Fee ($450.00)" at bounding box center [784, 372] width 815 height 33
click at [0, 0] on input "Disposition Fee ($450.00)" at bounding box center [0, 0] width 0 height 0
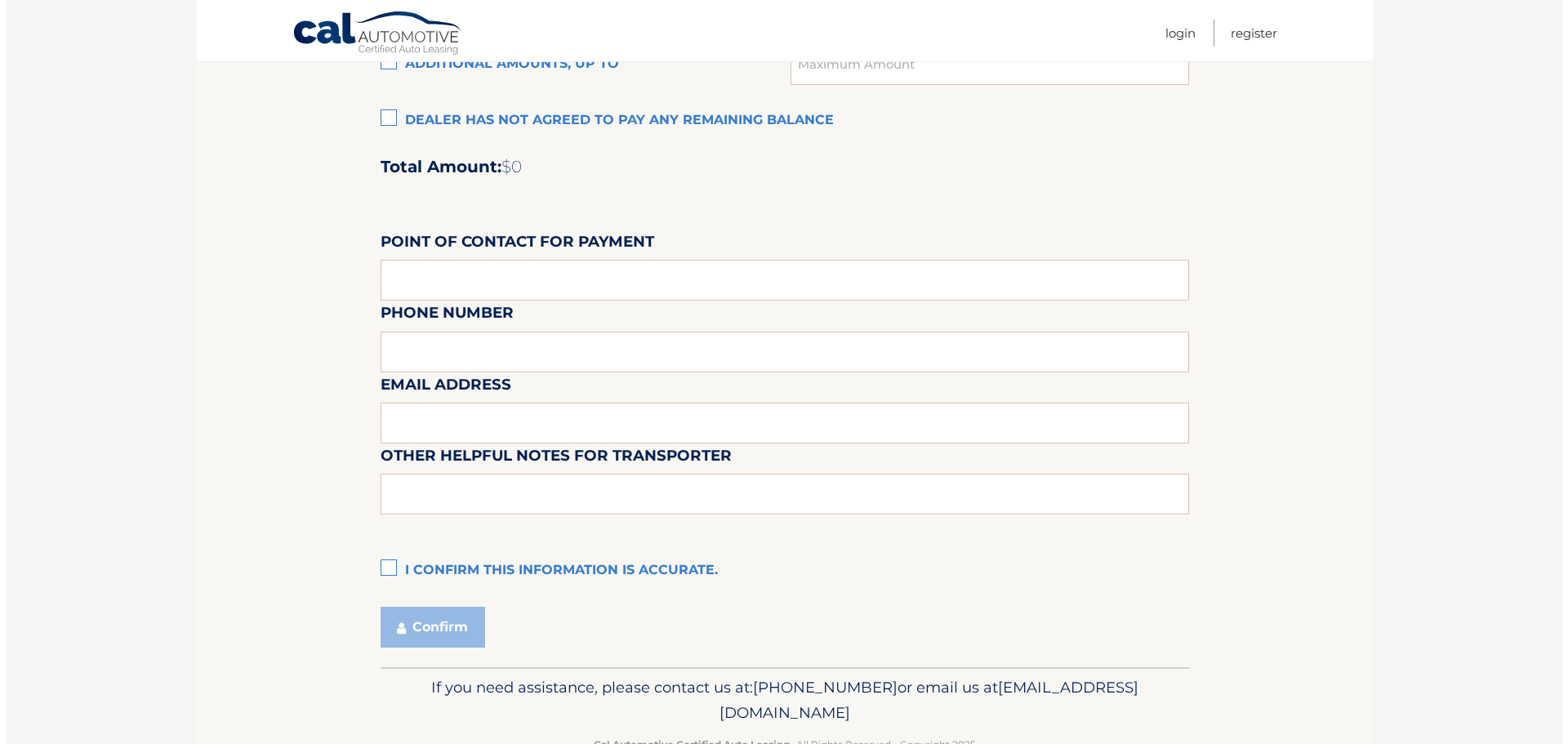
scroll to position [1370, 0]
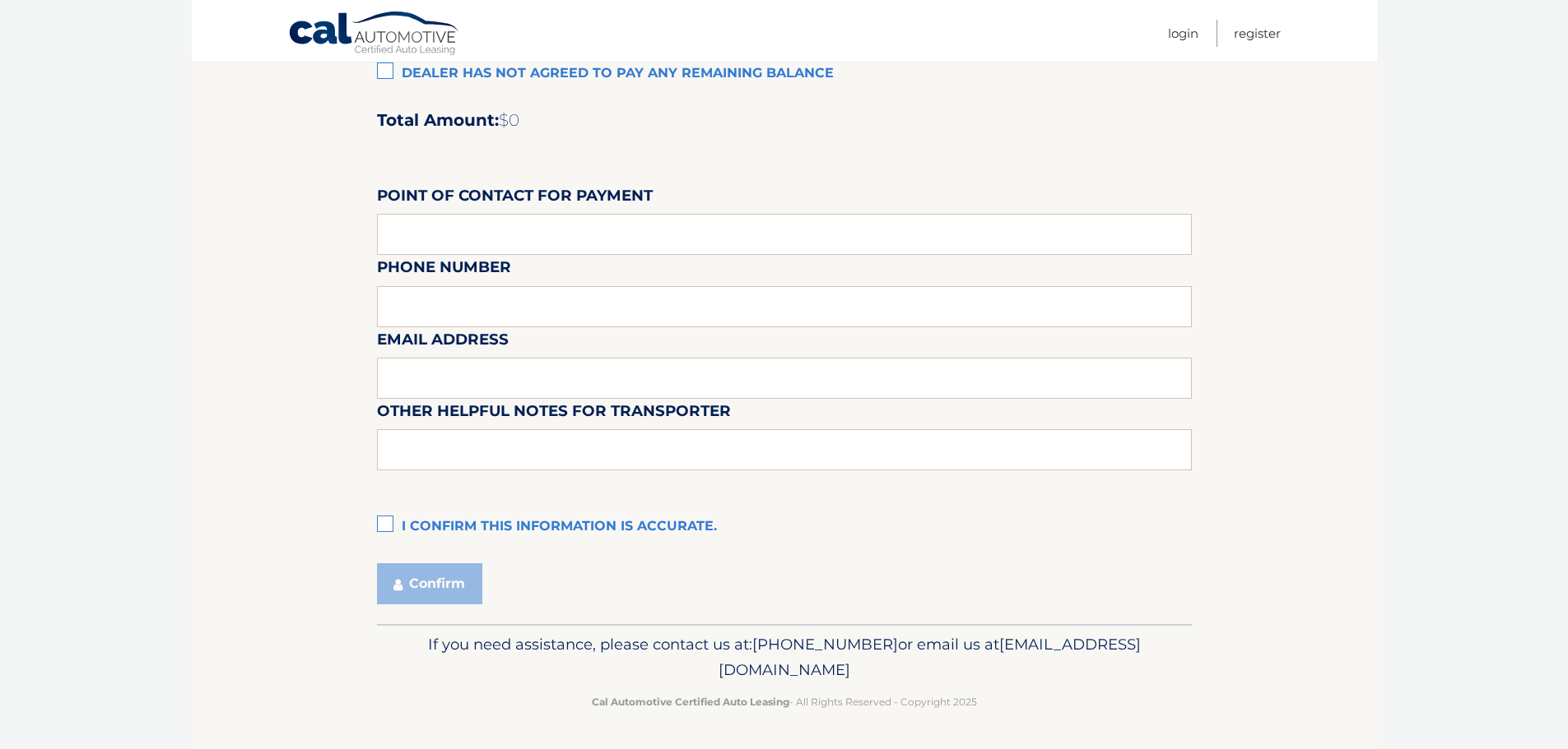
click at [385, 522] on label "I confirm this information is accurate." at bounding box center [784, 527] width 815 height 33
click at [0, 0] on input "I confirm this information is accurate." at bounding box center [0, 0] width 0 height 0
click at [463, 586] on button "Confirm" at bounding box center [429, 583] width 105 height 41
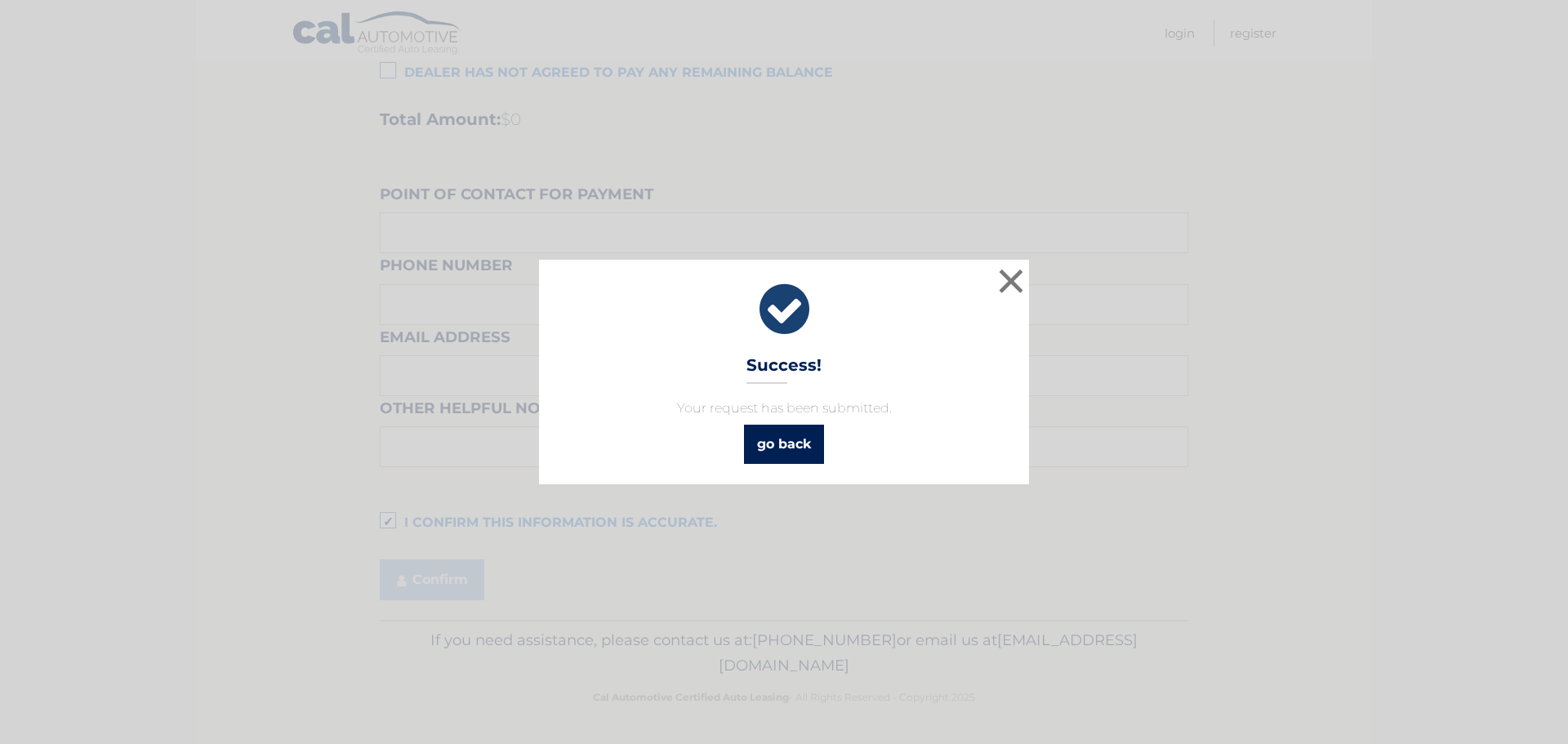
click at [812, 441] on link "go back" at bounding box center [784, 443] width 80 height 39
